Goal: Navigation & Orientation: Understand site structure

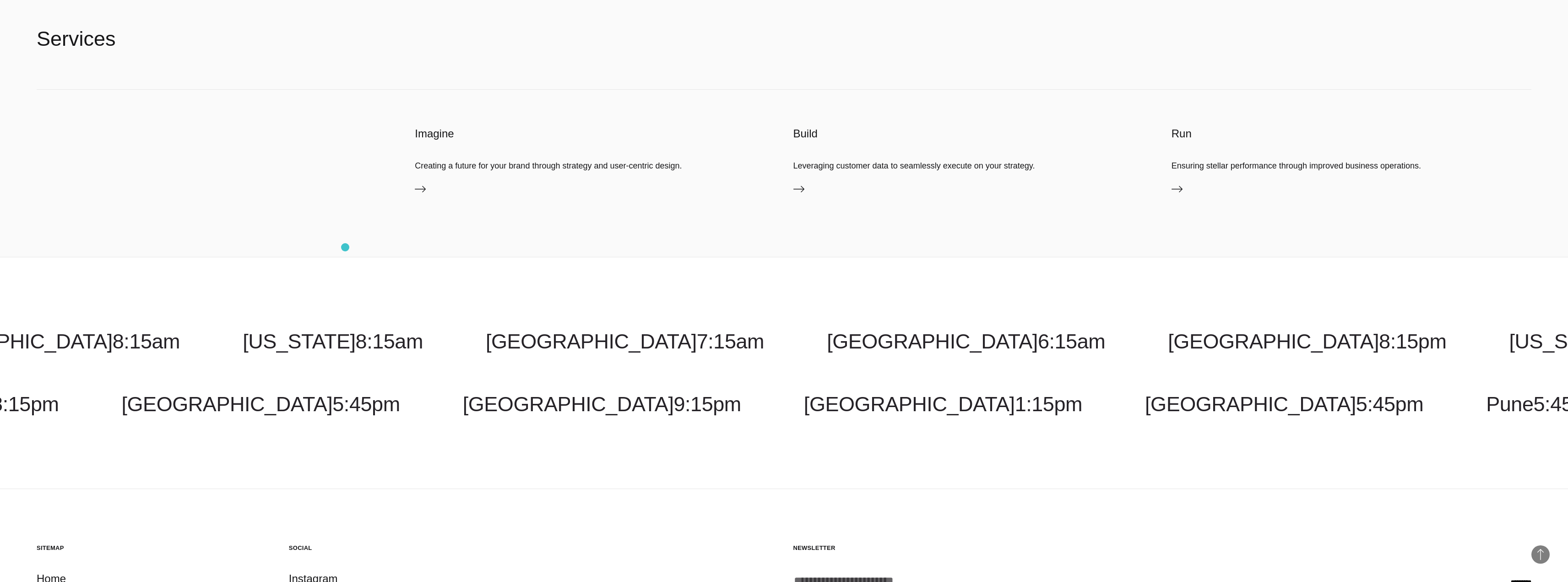
scroll to position [3715, 0]
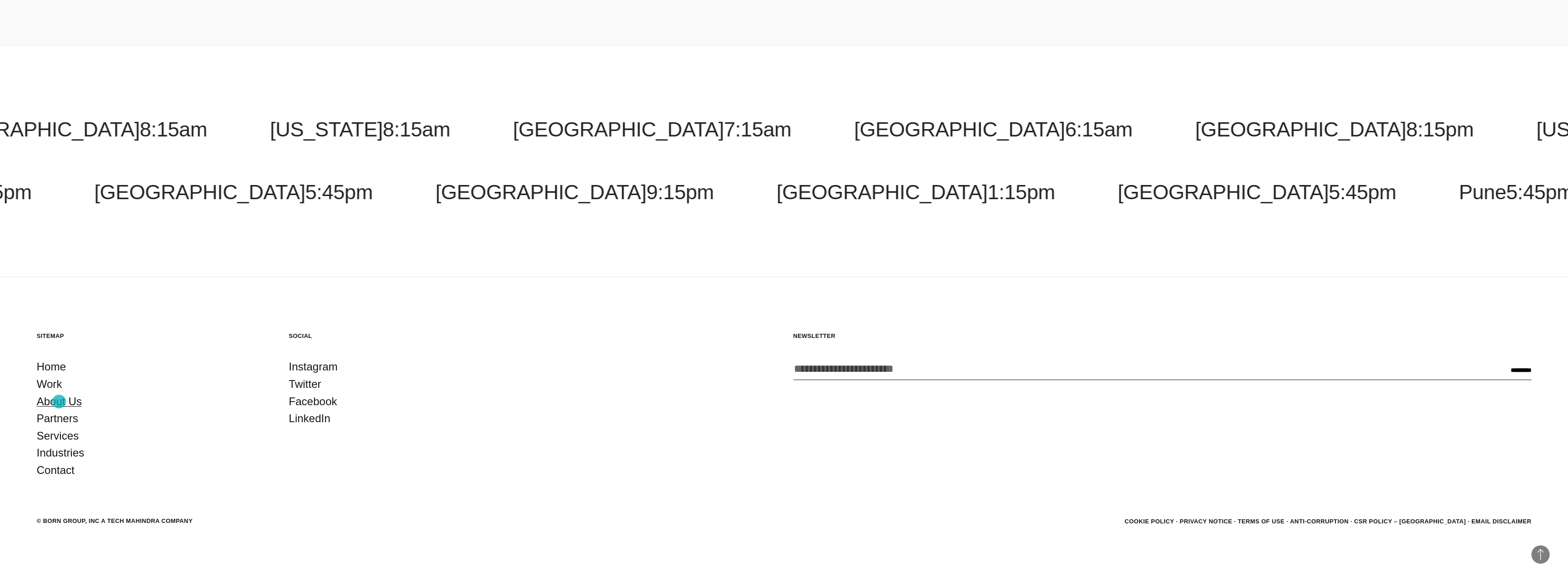
click at [59, 402] on link "About Us" at bounding box center [59, 402] width 46 height 17
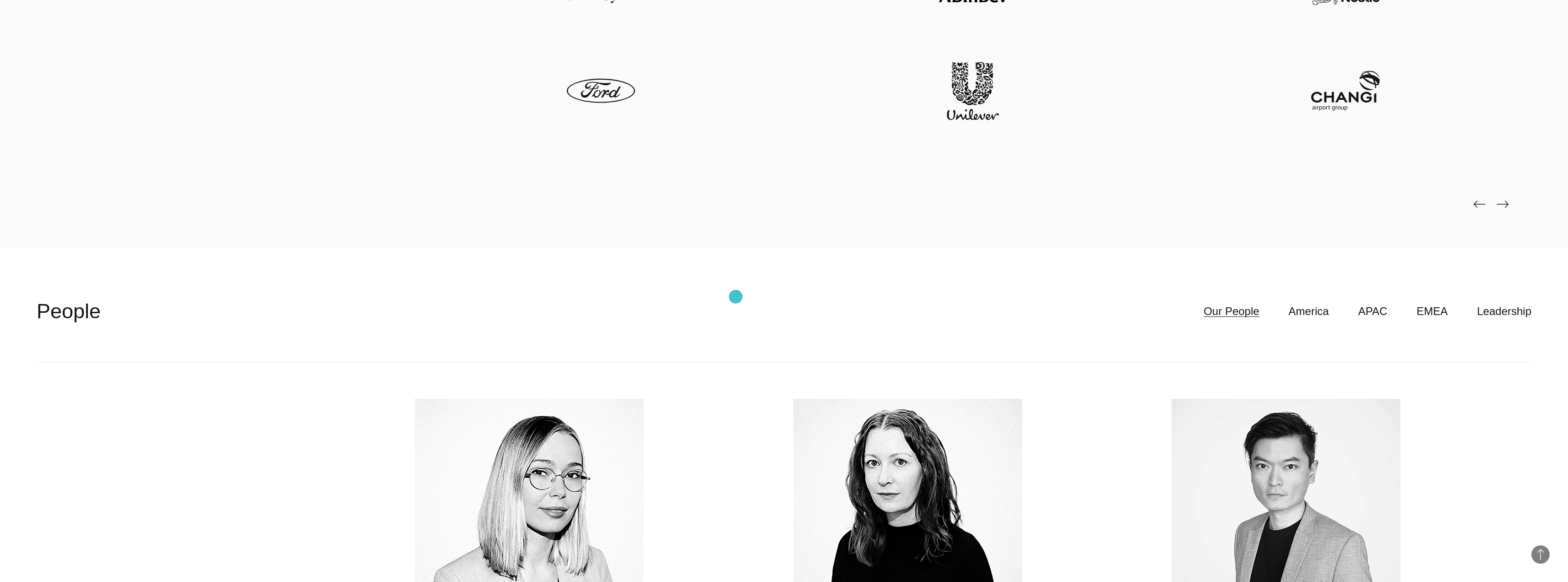
scroll to position [3251, 0]
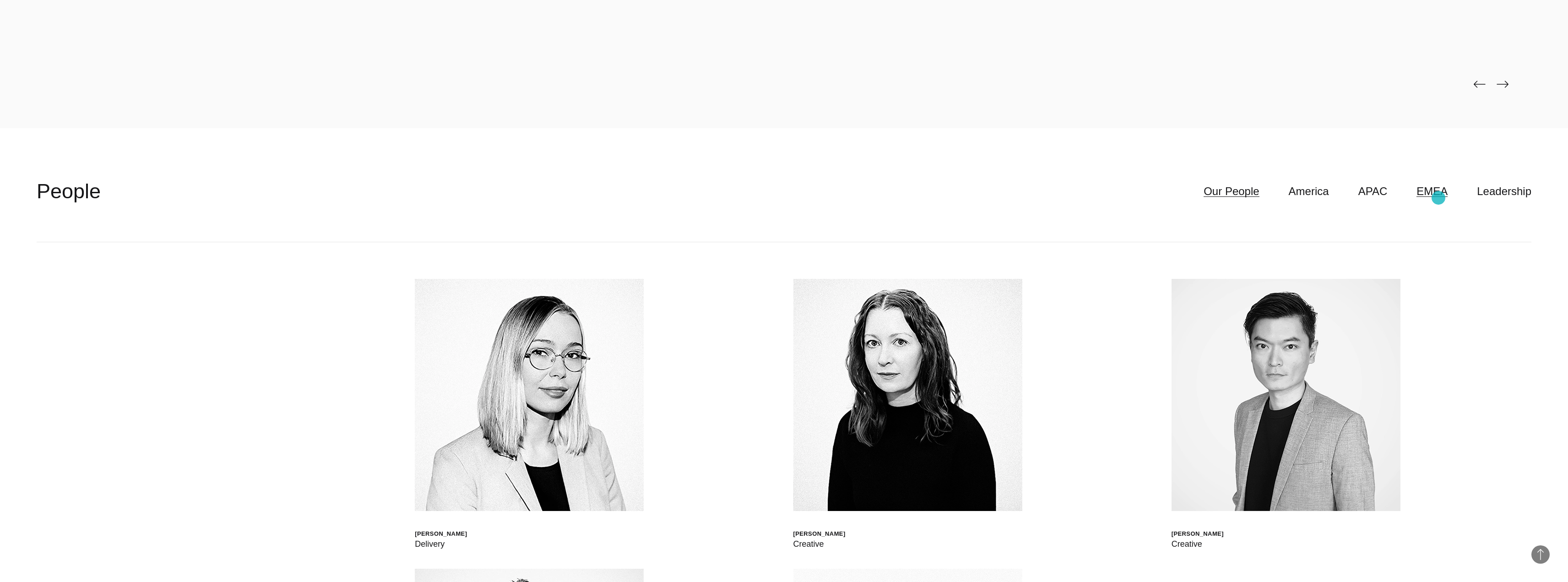
click at [1436, 195] on link "EMEA" at bounding box center [1432, 192] width 31 height 17
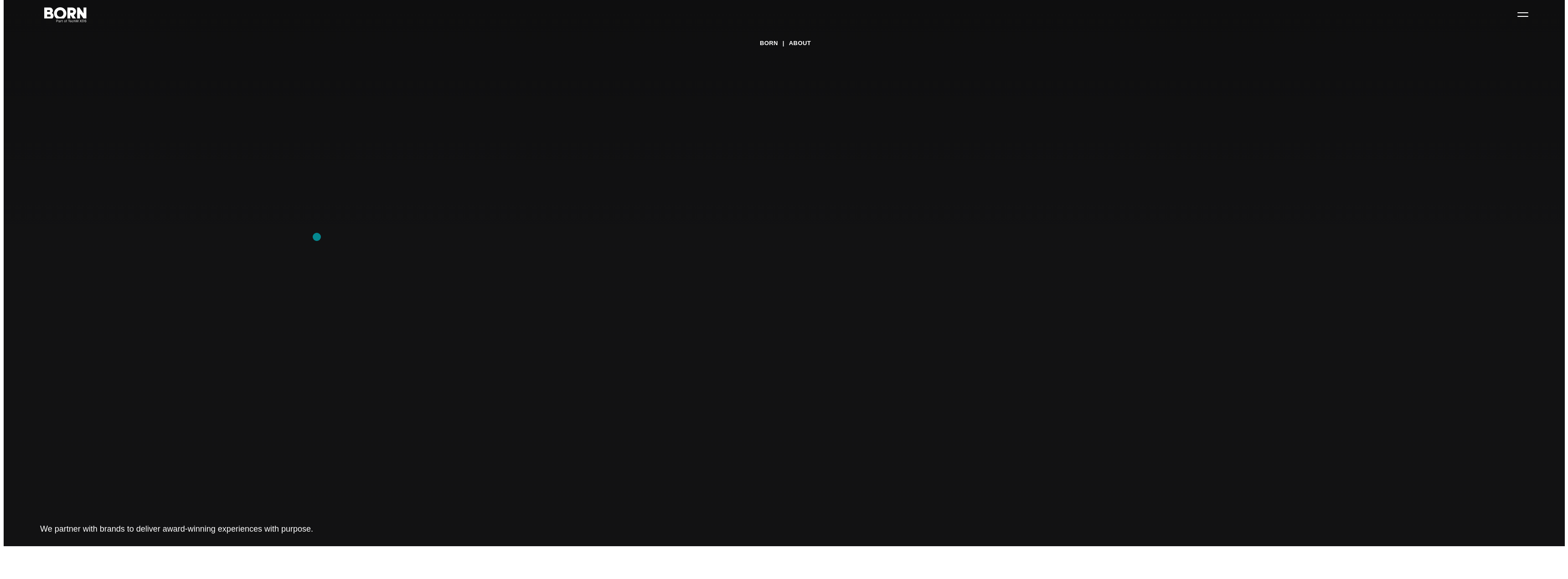
scroll to position [0, 0]
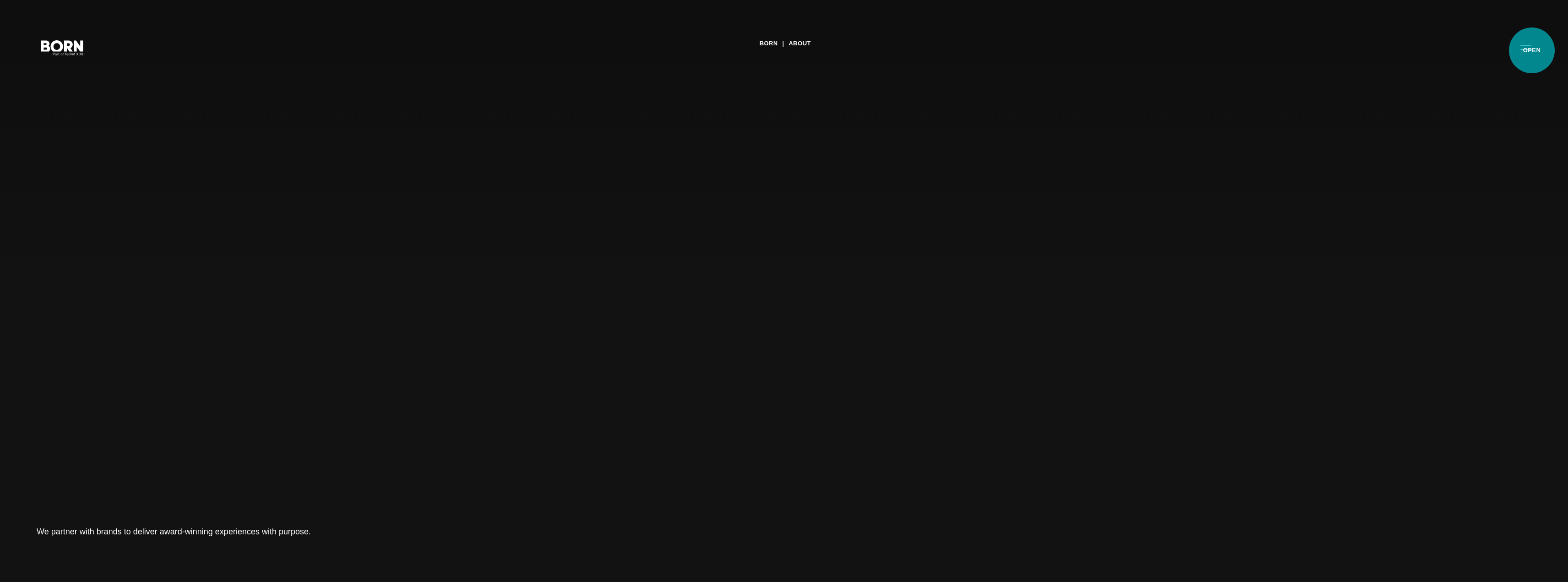
click at [1532, 51] on button "Primary Menu" at bounding box center [1526, 47] width 22 height 19
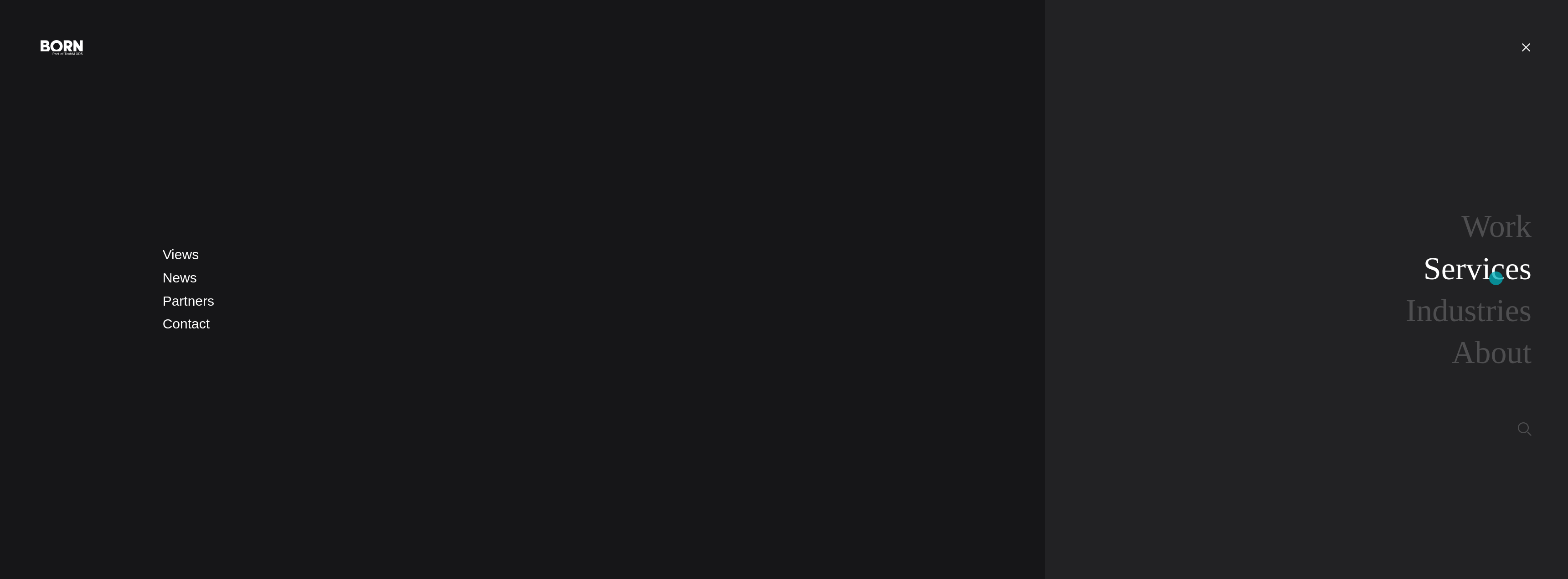
click at [1495, 276] on link "Services" at bounding box center [1477, 268] width 108 height 35
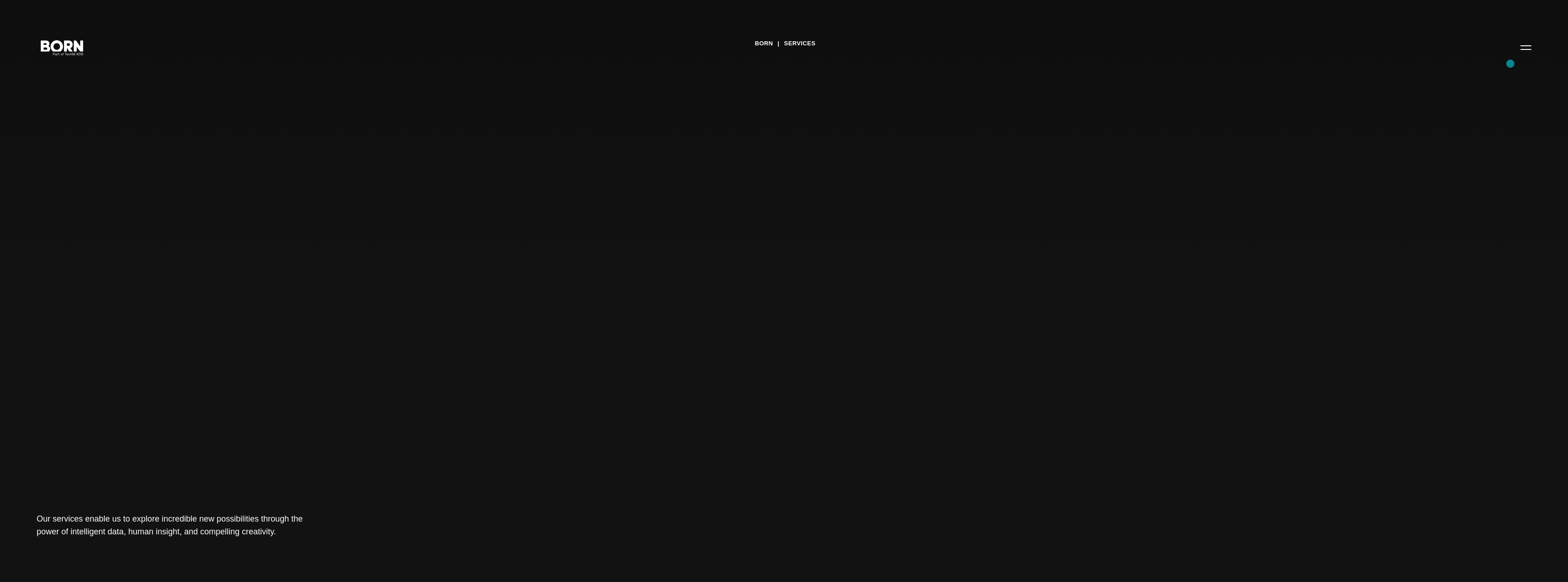
click at [1510, 64] on div "BORN Services Our services enable us to explore incredible new possibilities th…" at bounding box center [784, 291] width 1568 height 582
click at [1519, 54] on button "Primary Menu" at bounding box center [1526, 47] width 22 height 19
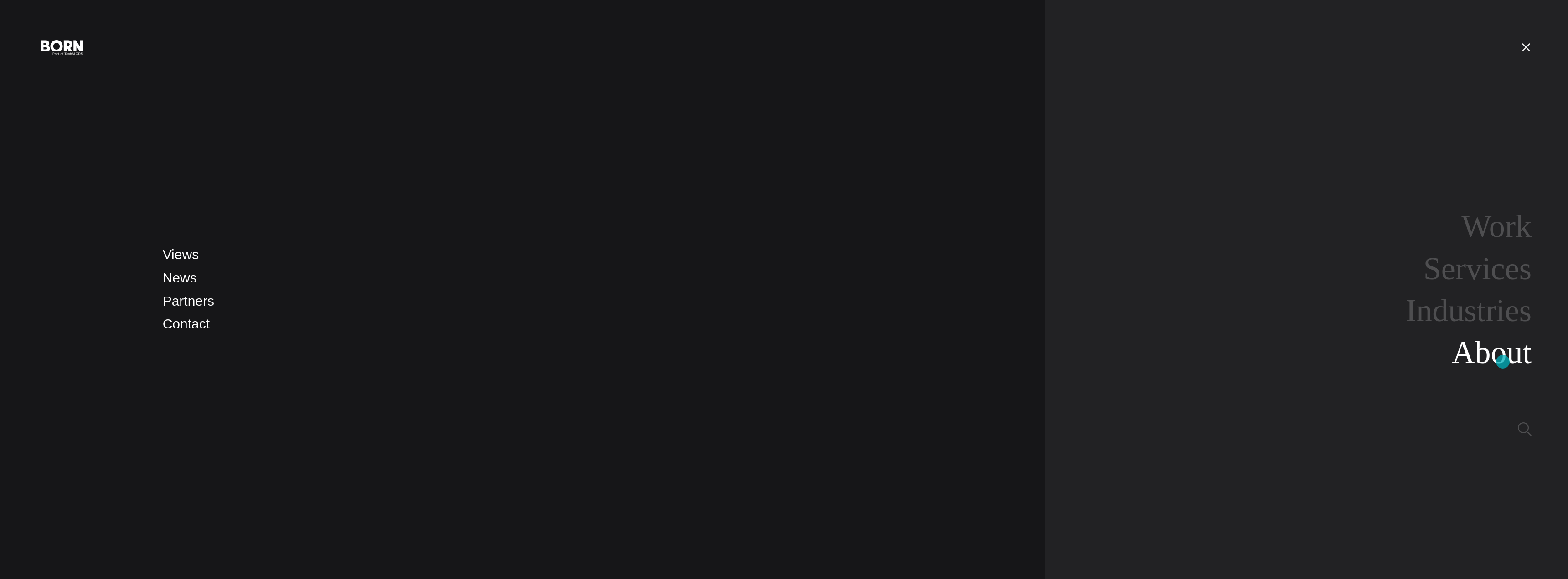
click at [1503, 362] on link "About" at bounding box center [1492, 352] width 79 height 35
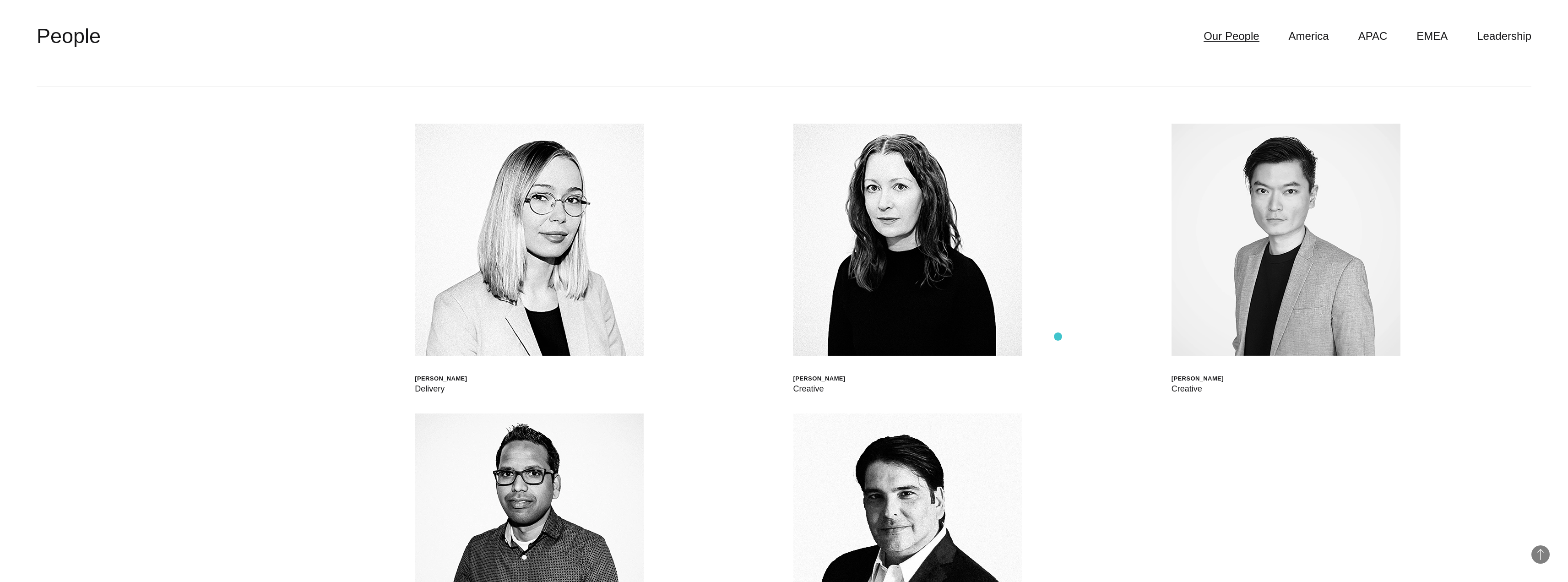
scroll to position [4100, 0]
